Goal: Task Accomplishment & Management: Complete application form

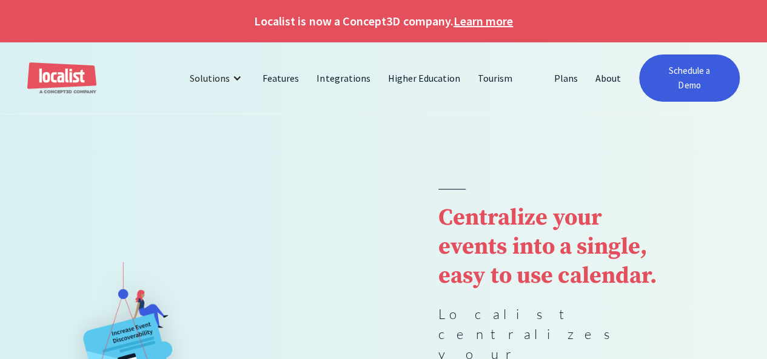
click at [697, 81] on link "Schedule a Demo" at bounding box center [689, 78] width 101 height 47
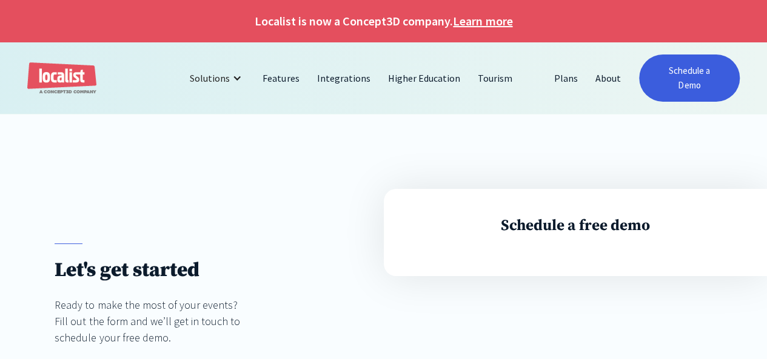
click at [675, 81] on link "Schedule a Demo" at bounding box center [689, 78] width 101 height 47
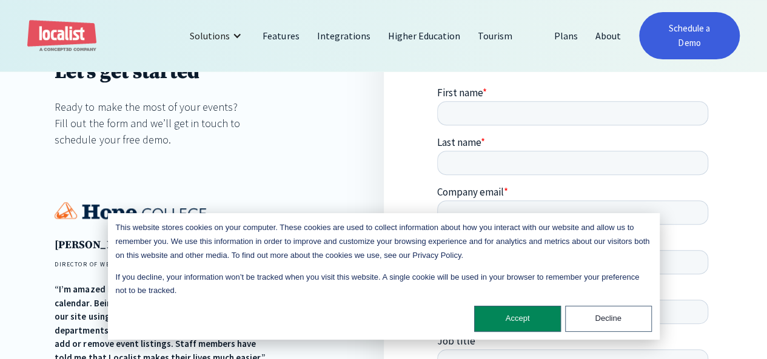
scroll to position [202, 0]
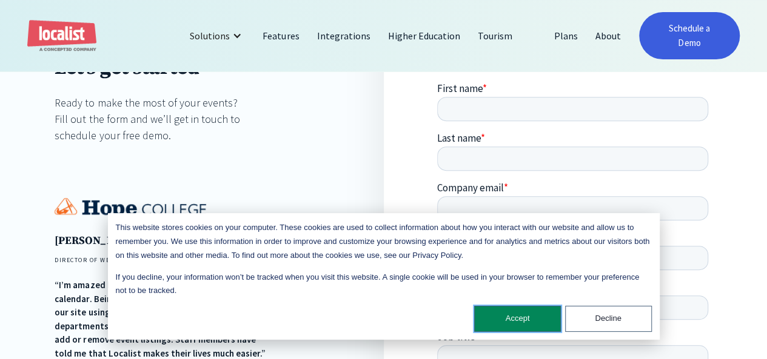
click at [526, 323] on button "Accept" at bounding box center [517, 319] width 87 height 26
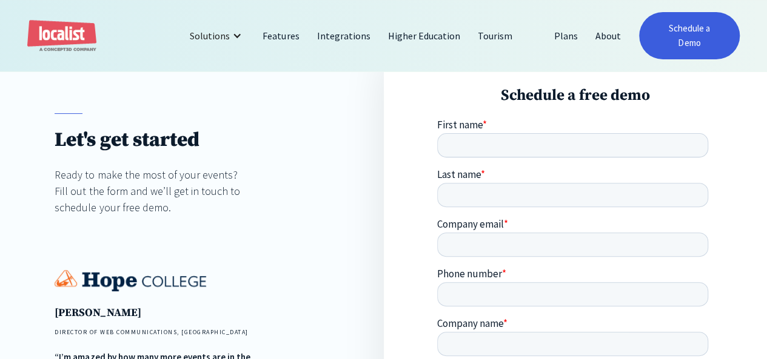
scroll to position [131, 0]
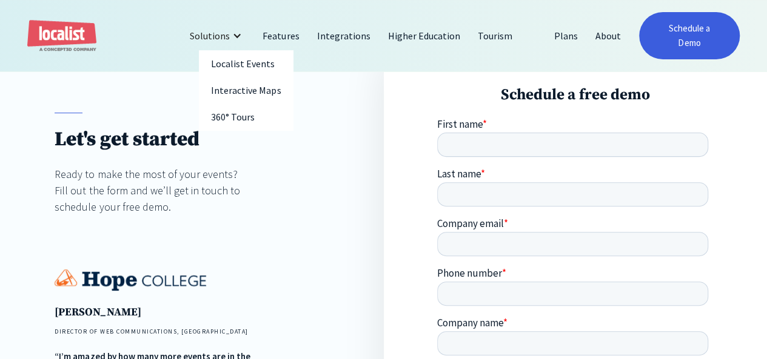
click at [239, 31] on div at bounding box center [237, 36] width 10 height 10
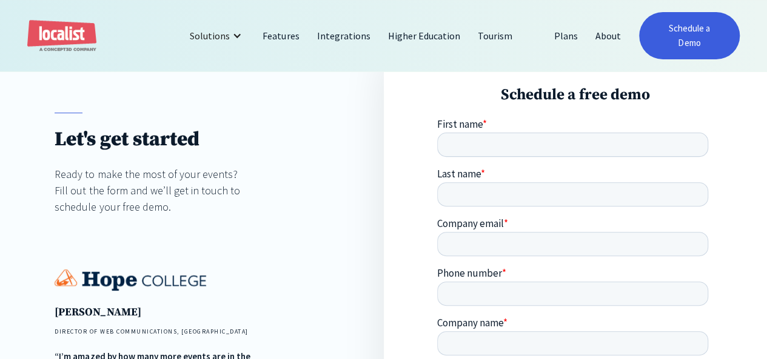
click at [472, 158] on fieldset "First name * Last name *" at bounding box center [575, 167] width 276 height 99
click at [462, 125] on span "First name" at bounding box center [459, 123] width 45 height 13
click at [462, 132] on input "First name *" at bounding box center [572, 144] width 271 height 24
click at [472, 145] on input "First name *" at bounding box center [572, 144] width 271 height 24
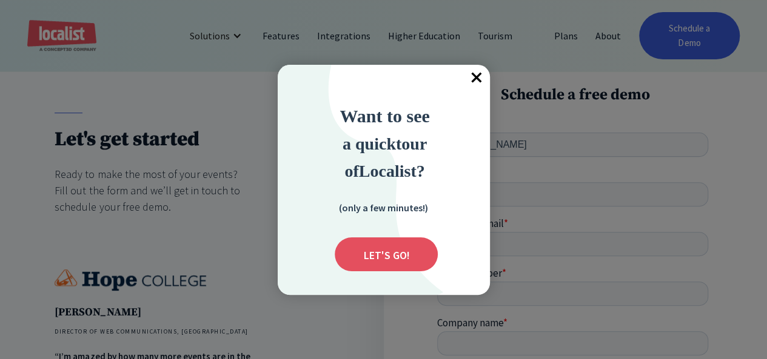
click at [475, 72] on span "×" at bounding box center [476, 78] width 27 height 27
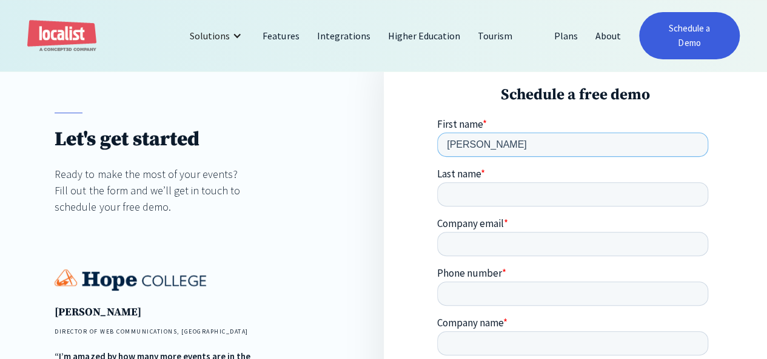
click at [487, 142] on input "Bever" at bounding box center [572, 144] width 271 height 24
type input "Beverly"
click at [609, 182] on input "Last name *" at bounding box center [572, 194] width 271 height 24
type input "T"
type input "kate"
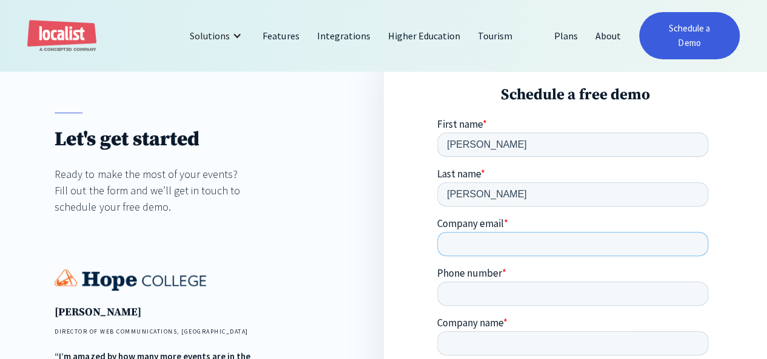
click at [470, 232] on input "Company email *" at bounding box center [572, 244] width 271 height 24
type input "bevtam7@gmail.com"
click at [626, 281] on input "5618461821" at bounding box center [572, 293] width 271 height 24
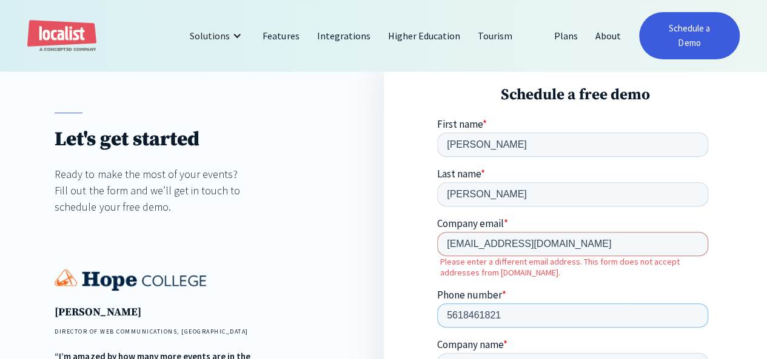
click at [626, 303] on input "5618461821" at bounding box center [572, 315] width 271 height 24
type input "3053994614"
click at [544, 232] on input "bevtam7@gmail.com" at bounding box center [572, 244] width 271 height 24
click at [662, 228] on fieldset "Company email * bevtam7@gmail.com Please enter a different email address. This …" at bounding box center [575, 277] width 276 height 121
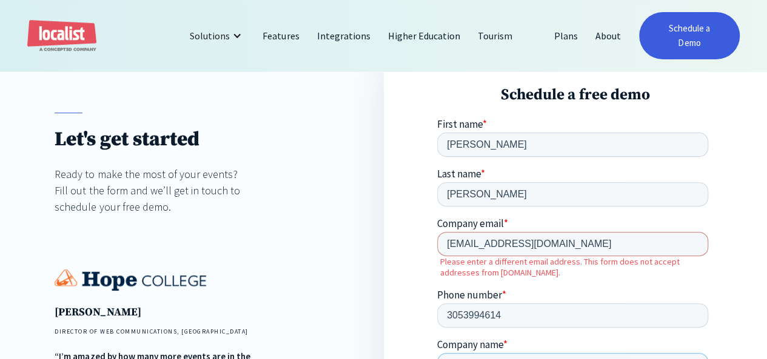
click at [491, 353] on input "Company name *" at bounding box center [572, 365] width 271 height 24
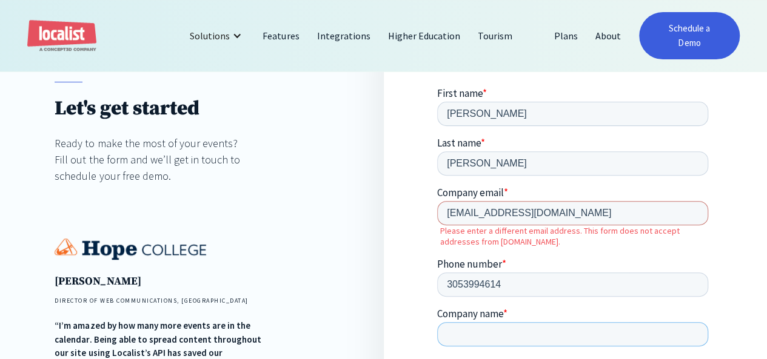
scroll to position [182, 0]
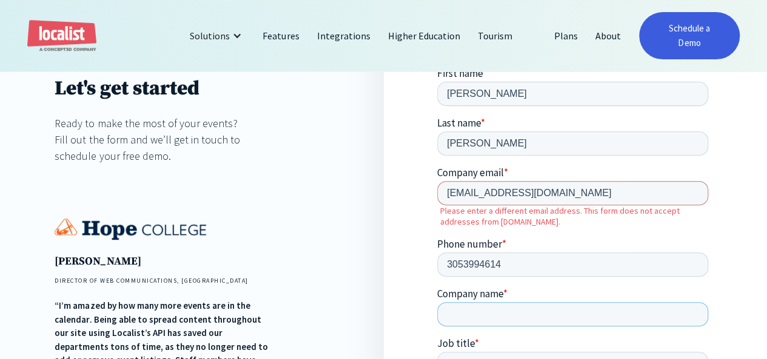
click at [481, 302] on input "Company name *" at bounding box center [572, 314] width 271 height 24
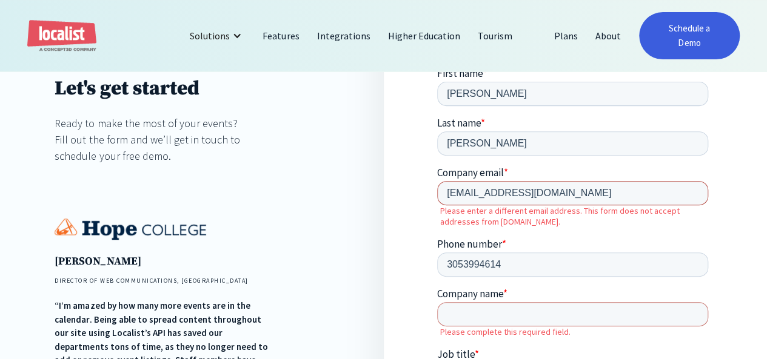
click at [542, 181] on input "bevtam7@gmail.com" at bounding box center [572, 193] width 271 height 24
click at [539, 181] on input "bevtam7@gmail.com" at bounding box center [572, 193] width 271 height 24
click at [664, 252] on input "3053994614" at bounding box center [572, 264] width 271 height 24
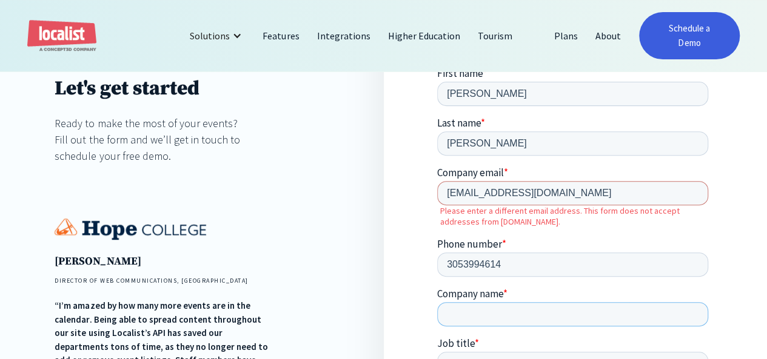
click at [496, 302] on input "Company name *" at bounding box center [572, 314] width 271 height 24
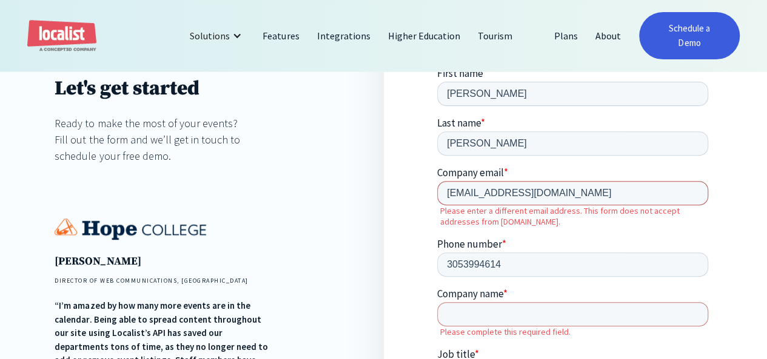
click at [542, 181] on input "bevtam7@gmail.com" at bounding box center [572, 193] width 271 height 24
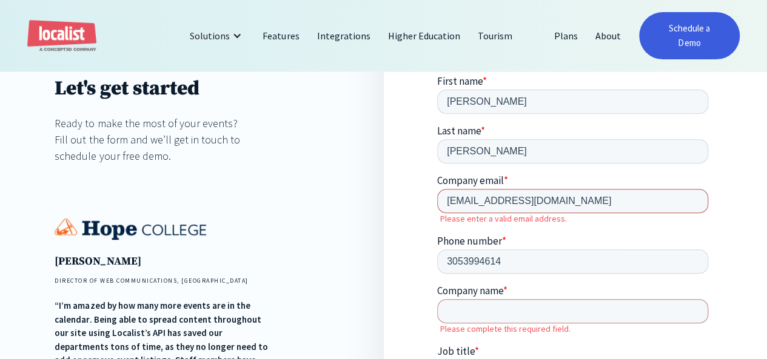
type input "bevtam7@gmail.com"
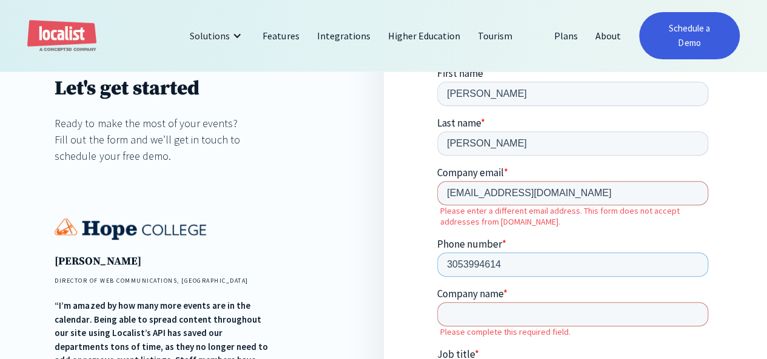
click at [657, 252] on input "3053994614" at bounding box center [572, 264] width 271 height 24
click at [480, 326] on label "Please complete this required field." at bounding box center [576, 331] width 273 height 11
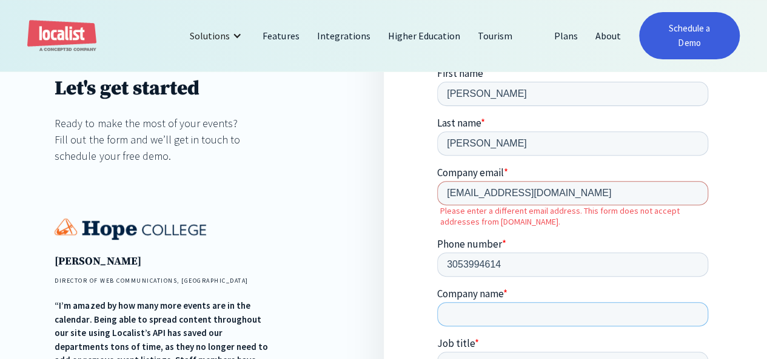
click at [478, 302] on input "Company name *" at bounding box center [572, 314] width 271 height 24
type input "L"
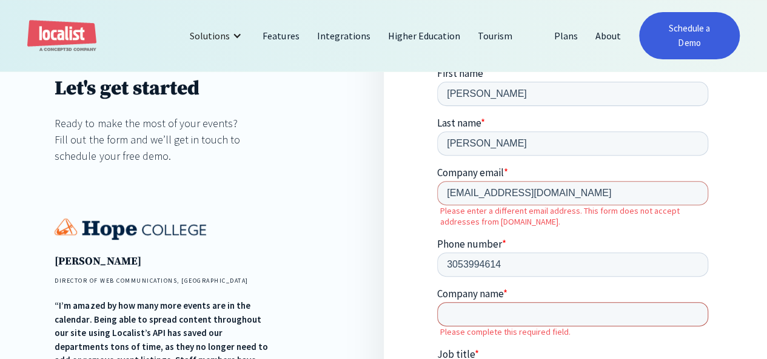
click at [527, 302] on input "Company name *" at bounding box center [572, 314] width 271 height 24
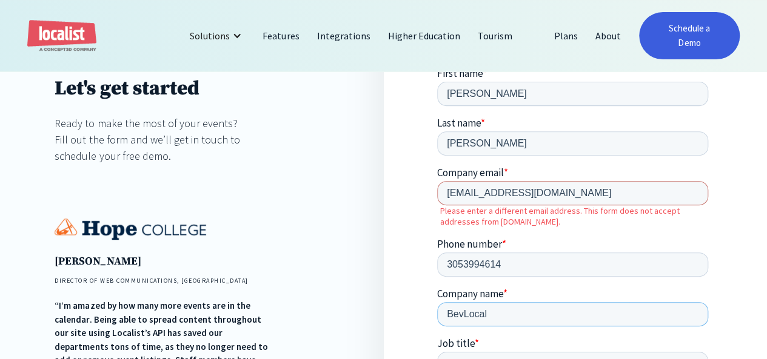
type input "BevLocal"
click at [620, 352] on input "Job title *" at bounding box center [572, 364] width 271 height 24
click at [499, 302] on input "BevLocal" at bounding box center [572, 314] width 271 height 24
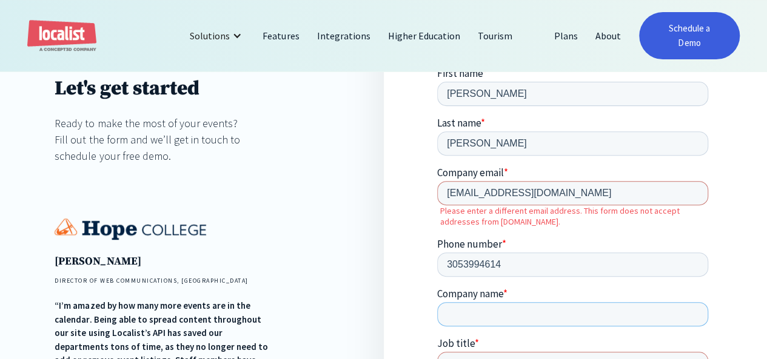
click at [499, 302] on input "Company name *" at bounding box center [572, 314] width 271 height 24
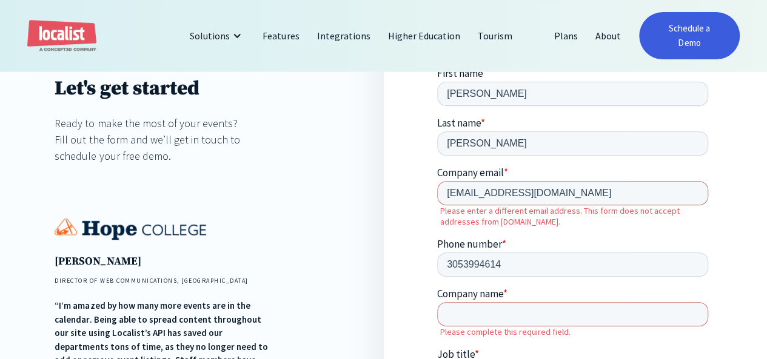
click at [510, 302] on input "Company name *" at bounding box center [572, 314] width 271 height 24
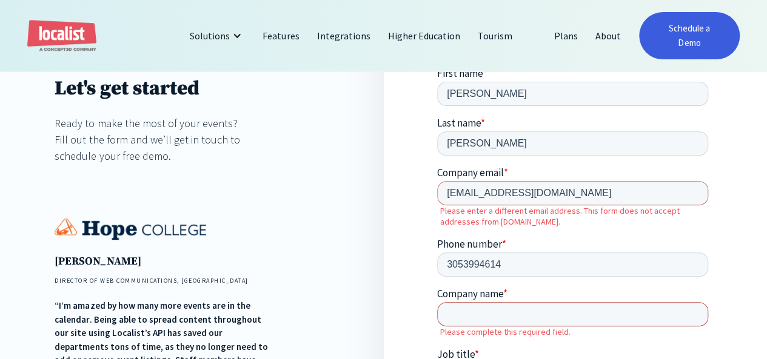
click at [510, 302] on input "Company name *" at bounding box center [572, 314] width 271 height 24
click at [498, 302] on input "Company name *" at bounding box center [572, 314] width 271 height 24
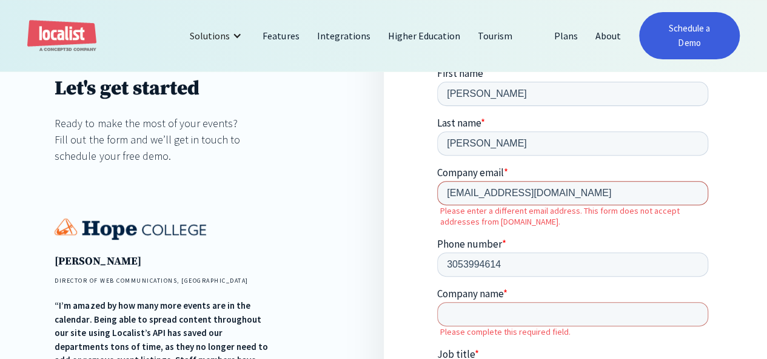
click at [542, 181] on input "bevtam7@gmail.com" at bounding box center [572, 193] width 271 height 24
click at [543, 181] on input "bevtam7@gmail.com" at bounding box center [572, 193] width 271 height 24
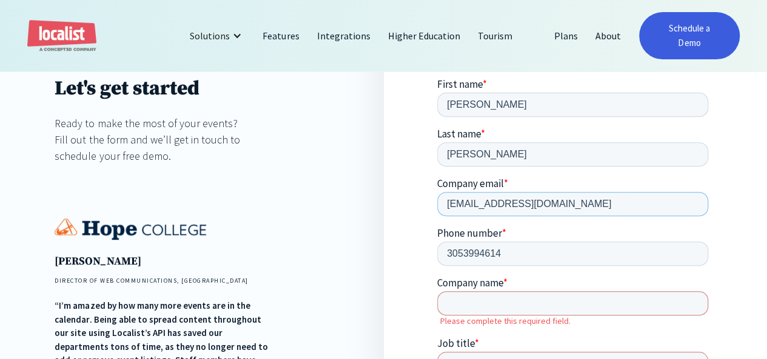
type input "bevtam7@gmail.com"
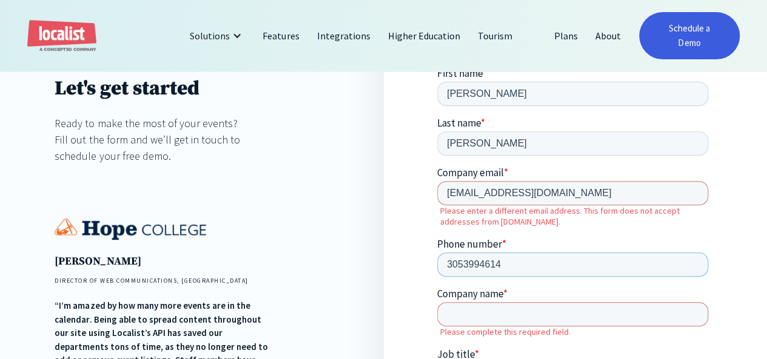
click at [661, 252] on input "3053994614" at bounding box center [572, 264] width 271 height 24
click at [515, 302] on input "Company name *" at bounding box center [572, 314] width 271 height 24
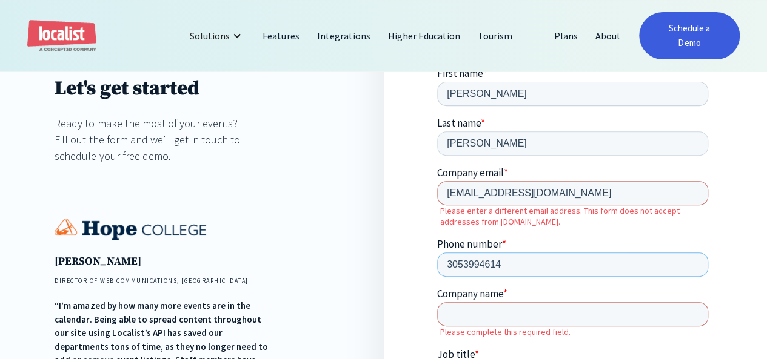
click at [657, 252] on input "3053994614" at bounding box center [572, 264] width 271 height 24
type input "3053994614"
click at [546, 181] on input "bevtam7@gmail.com" at bounding box center [572, 193] width 271 height 24
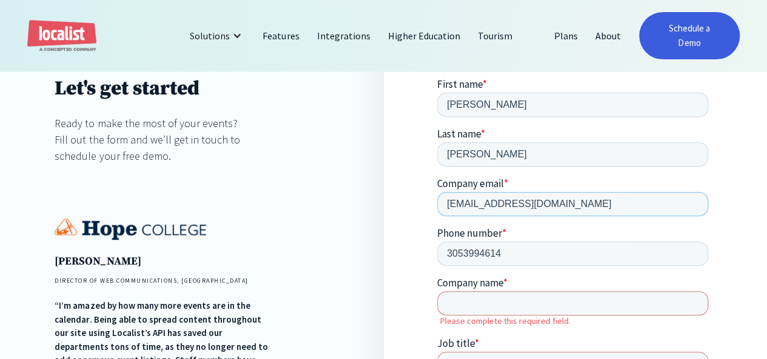
type input "bevtam7@gmail.com"
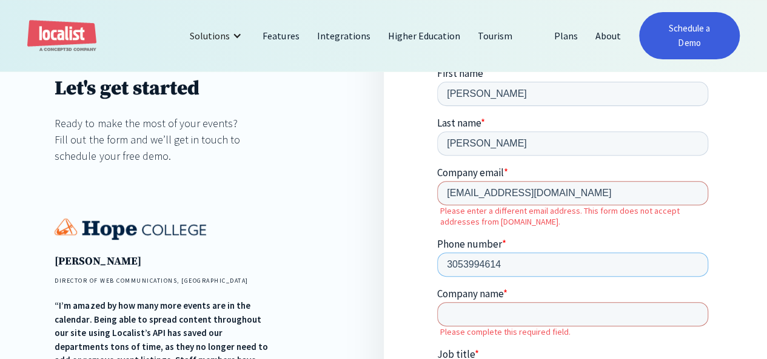
click at [671, 252] on input "3053994614" at bounding box center [572, 264] width 271 height 24
type input "3053994614"
click at [541, 181] on input "bevtam7@gmail.com" at bounding box center [572, 193] width 271 height 24
click at [654, 192] on fieldset "Company email * bevtam7@gmail.com Please enter a different email address. This …" at bounding box center [575, 226] width 276 height 121
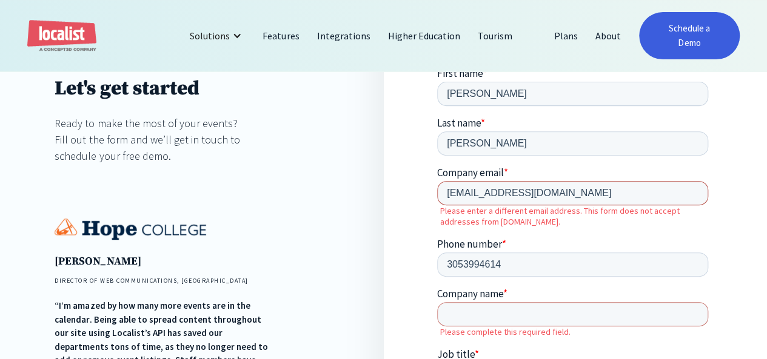
click at [541, 181] on input "bevtam7@gmail.com" at bounding box center [572, 193] width 271 height 24
click at [546, 181] on input "bevtam7@gmail.com" at bounding box center [572, 193] width 271 height 24
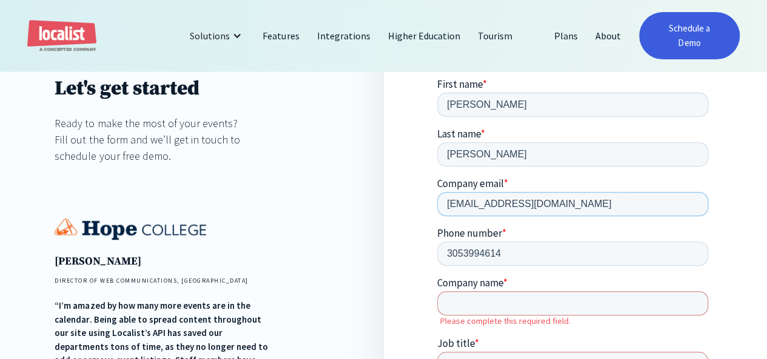
type input "bevtam7@gmail.com"
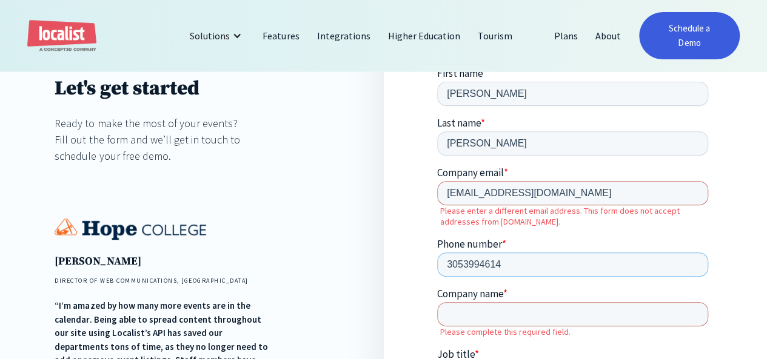
click at [642, 252] on input "3053994614" at bounding box center [572, 264] width 271 height 24
type input "3053994614"
click at [510, 302] on input "Company name *" at bounding box center [572, 314] width 271 height 24
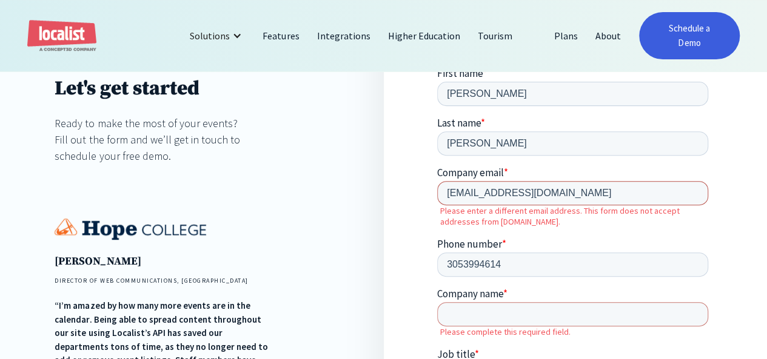
click at [535, 181] on input "bevtam7@gmail.com" at bounding box center [572, 193] width 271 height 24
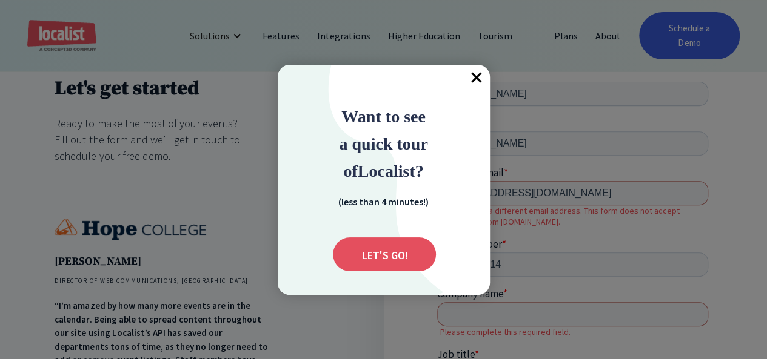
click at [478, 78] on span "×" at bounding box center [476, 78] width 27 height 27
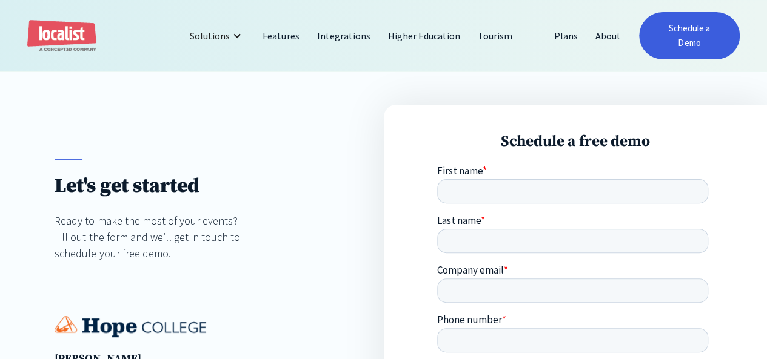
scroll to position [85, 0]
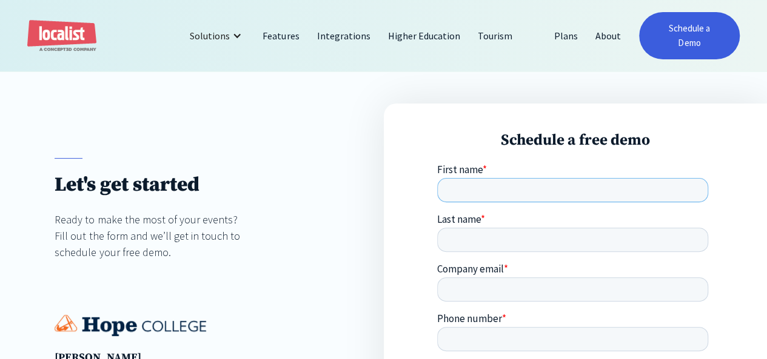
click at [488, 185] on input "First name *" at bounding box center [572, 190] width 271 height 24
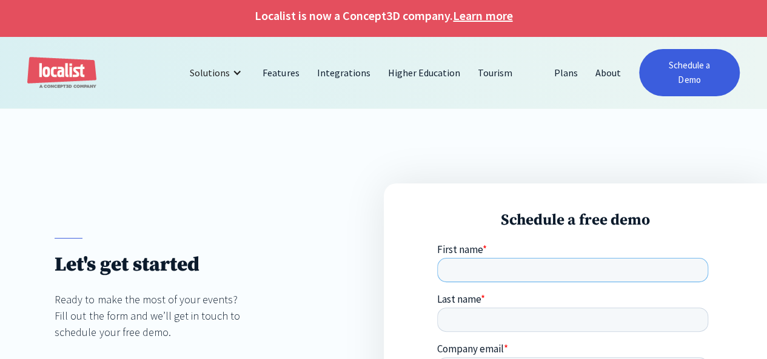
scroll to position [0, 0]
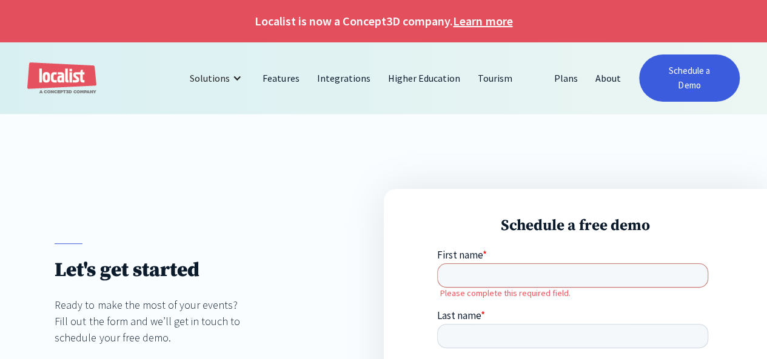
click at [455, 133] on div at bounding box center [383, 151] width 767 height 75
click at [492, 68] on link "Tourism" at bounding box center [495, 78] width 52 height 29
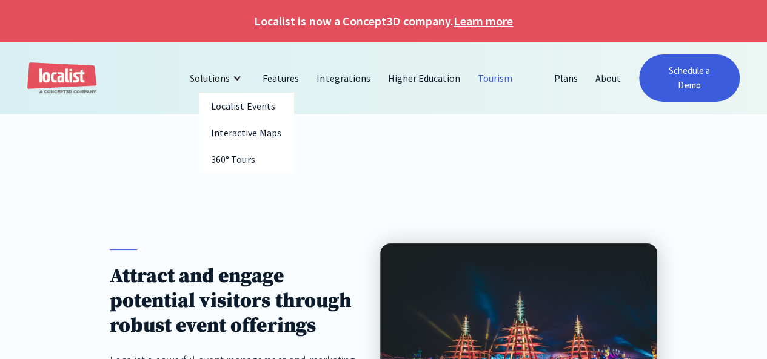
click at [239, 74] on div at bounding box center [237, 78] width 10 height 10
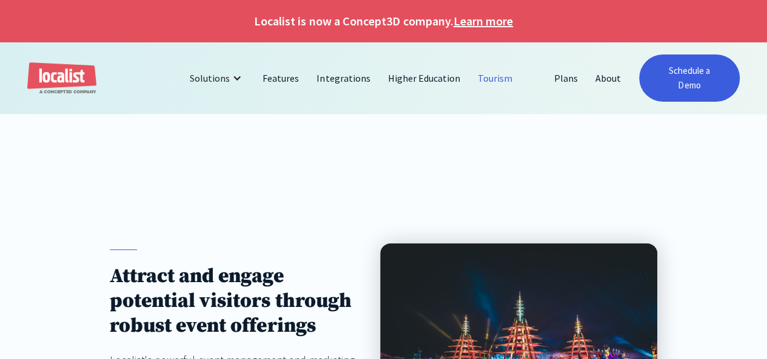
click at [239, 74] on div at bounding box center [237, 78] width 10 height 10
click at [401, 64] on link "Higher Education" at bounding box center [424, 78] width 90 height 29
